Goal: Task Accomplishment & Management: Manage account settings

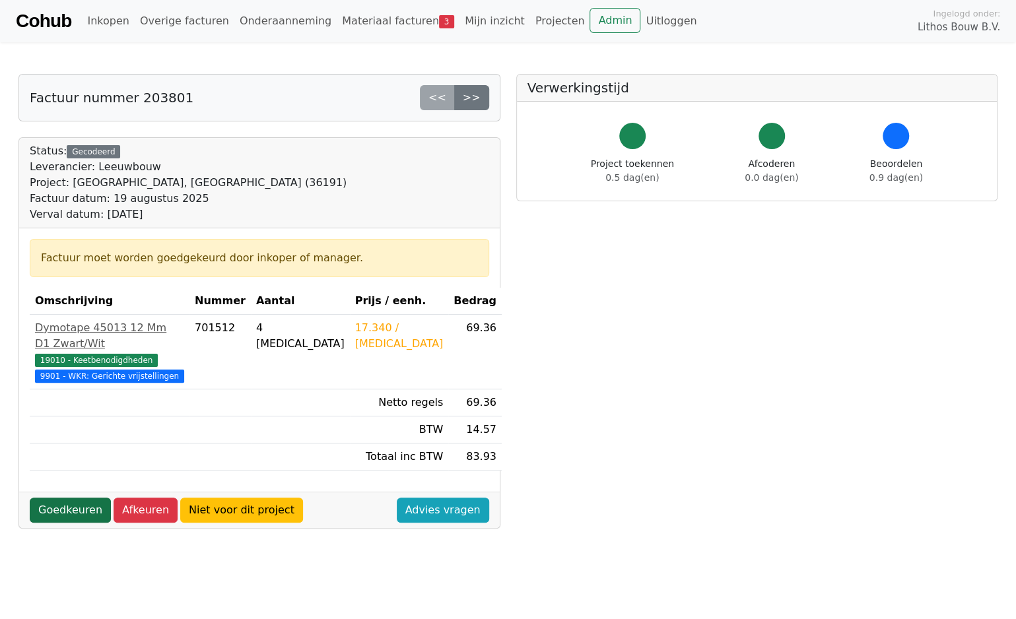
click at [64, 508] on link "Goedkeuren" at bounding box center [70, 510] width 81 height 25
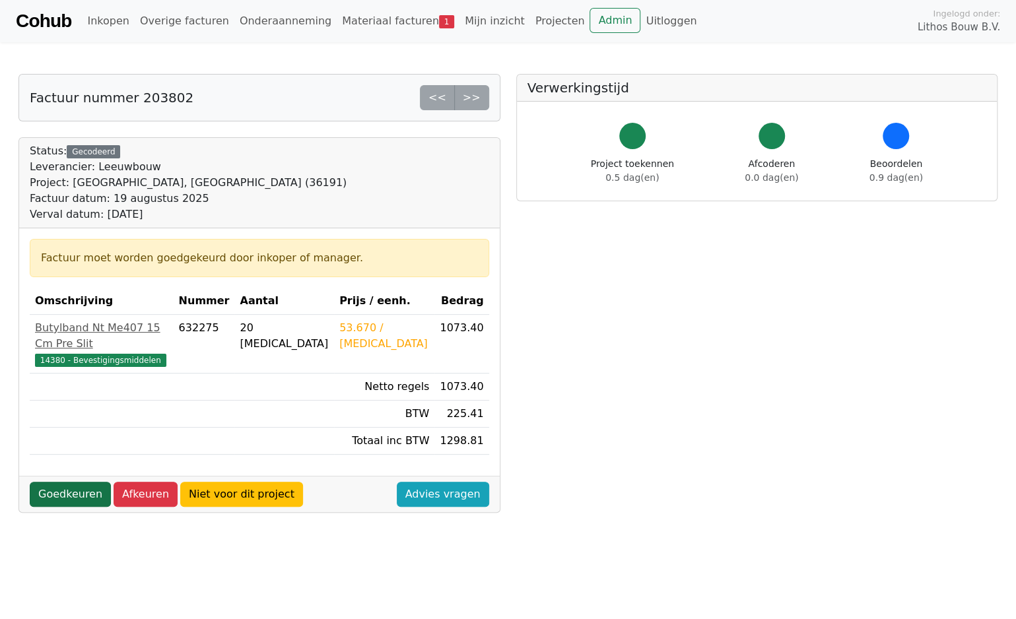
click at [81, 482] on link "Goedkeuren" at bounding box center [70, 494] width 81 height 25
